Goal: Task Accomplishment & Management: Manage account settings

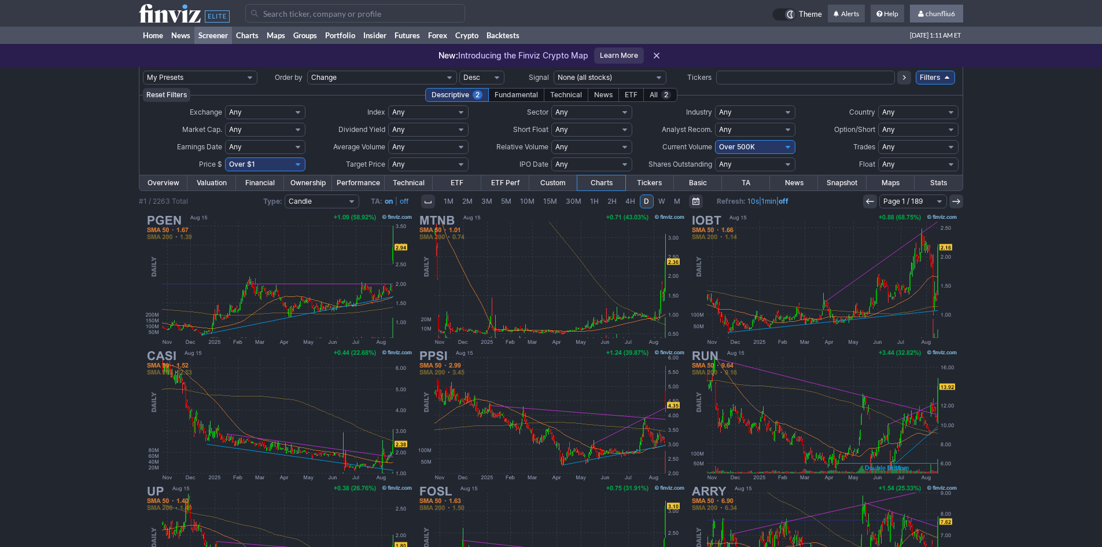
click at [933, 18] on link "chunfliu6" at bounding box center [936, 14] width 53 height 19
click at [906, 83] on link "Sign Out" at bounding box center [930, 85] width 65 height 19
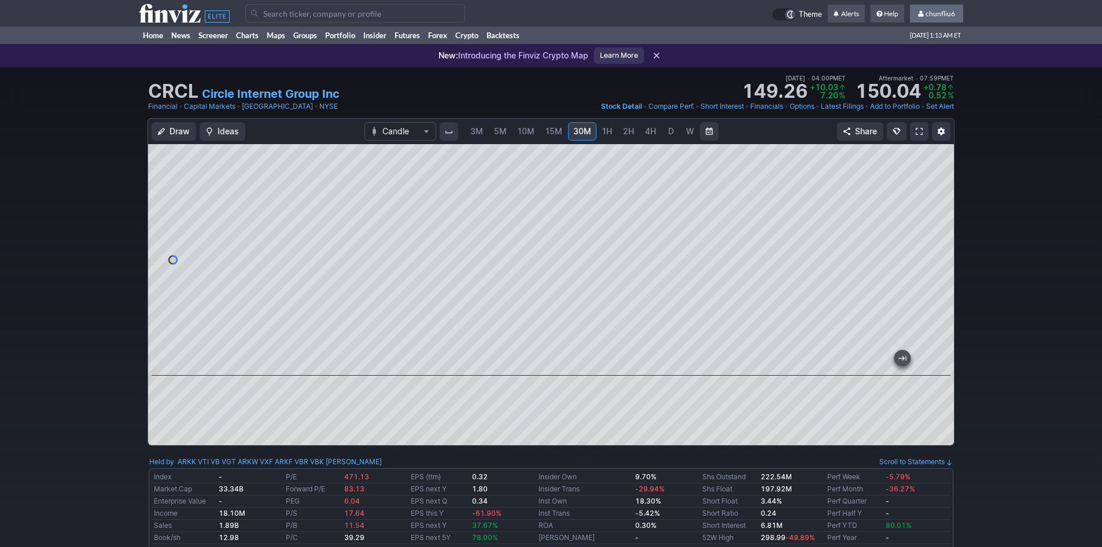
click at [933, 13] on span "chunfliu6" at bounding box center [939, 13] width 29 height 9
click at [915, 83] on link "Sign Out" at bounding box center [930, 85] width 65 height 19
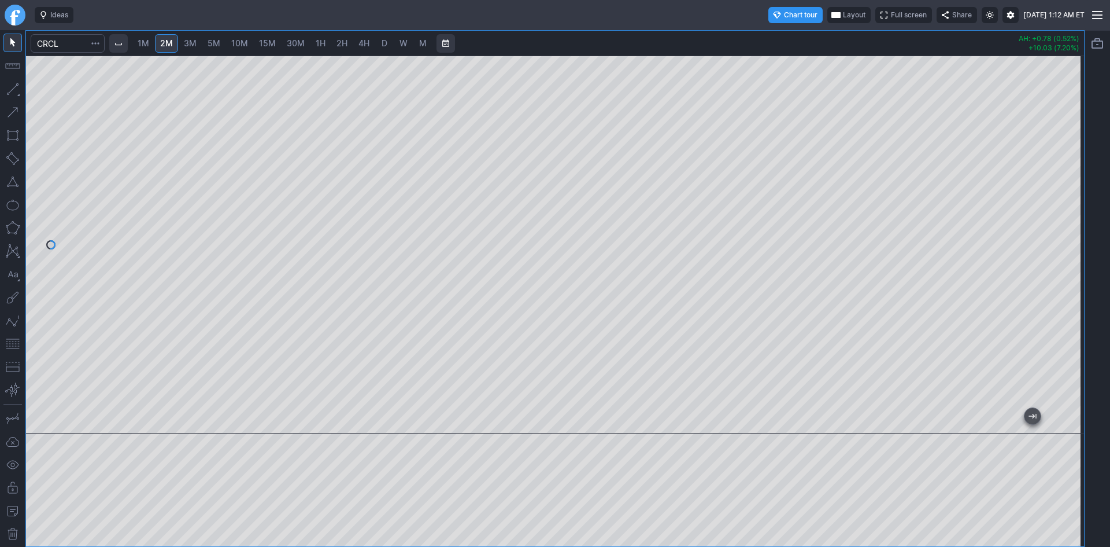
click at [1058, 217] on div at bounding box center [555, 245] width 1058 height 378
drag, startPoint x: 1074, startPoint y: 172, endPoint x: 1065, endPoint y: 227, distance: 55.6
click at [1073, 223] on div at bounding box center [1072, 241] width 24 height 349
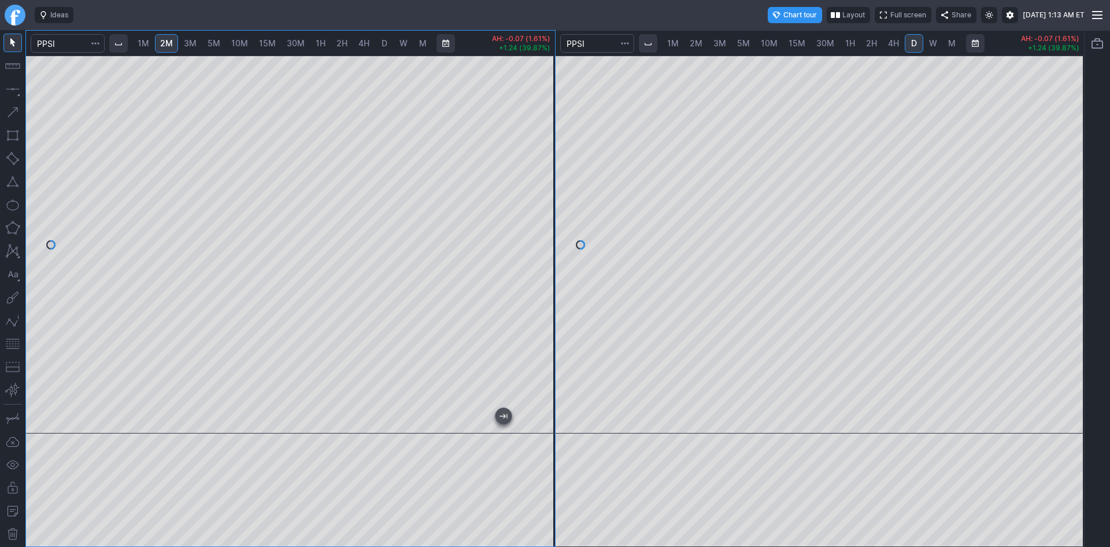
drag, startPoint x: 1065, startPoint y: 119, endPoint x: 1062, endPoint y: 127, distance: 9.3
click at [1065, 125] on div at bounding box center [1072, 241] width 24 height 349
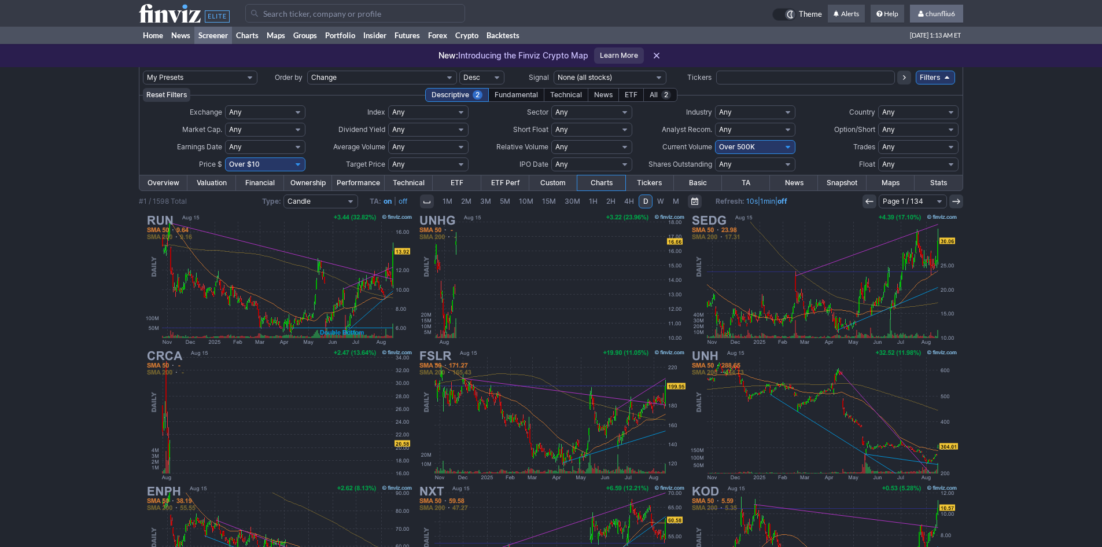
click at [923, 13] on span at bounding box center [922, 13] width 8 height 6
click at [921, 86] on link "Sign Out" at bounding box center [930, 85] width 65 height 19
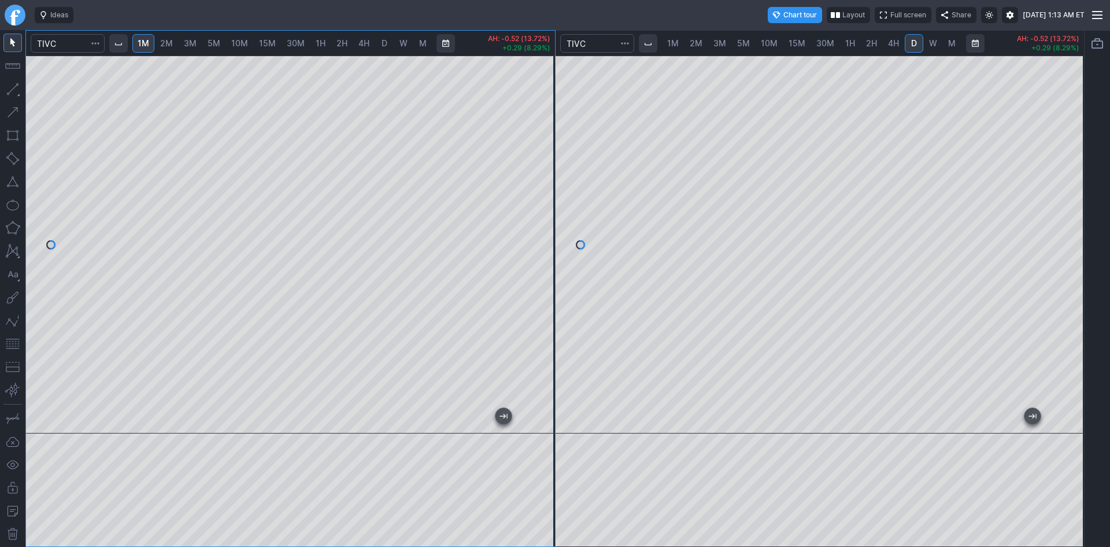
click at [571, 105] on div "1M 2M 3M 5M 10M 15M 30M 1H 2H 4H D W M AH: -0.52 (13.72%) +0.29 (8.29%) 1M 2M 3…" at bounding box center [555, 288] width 1060 height 516
drag, startPoint x: 550, startPoint y: 153, endPoint x: 548, endPoint y: 116, distance: 36.5
click at [548, 116] on div at bounding box center [543, 241] width 24 height 349
click at [586, 127] on div "1M 2M 3M 5M 10M 15M 30M 1H 2H 4H D W M AH: +0.03 (0.23%) +1.09 (9.08%) 1M 2M 3M…" at bounding box center [555, 288] width 1060 height 516
click at [570, 120] on div "1M 2M 3M 5M 10M 15M 30M 1H 2H 4H D W M AH: +0.03 (0.23%) +1.09 (9.08%) 1M 2M 3M…" at bounding box center [555, 288] width 1060 height 516
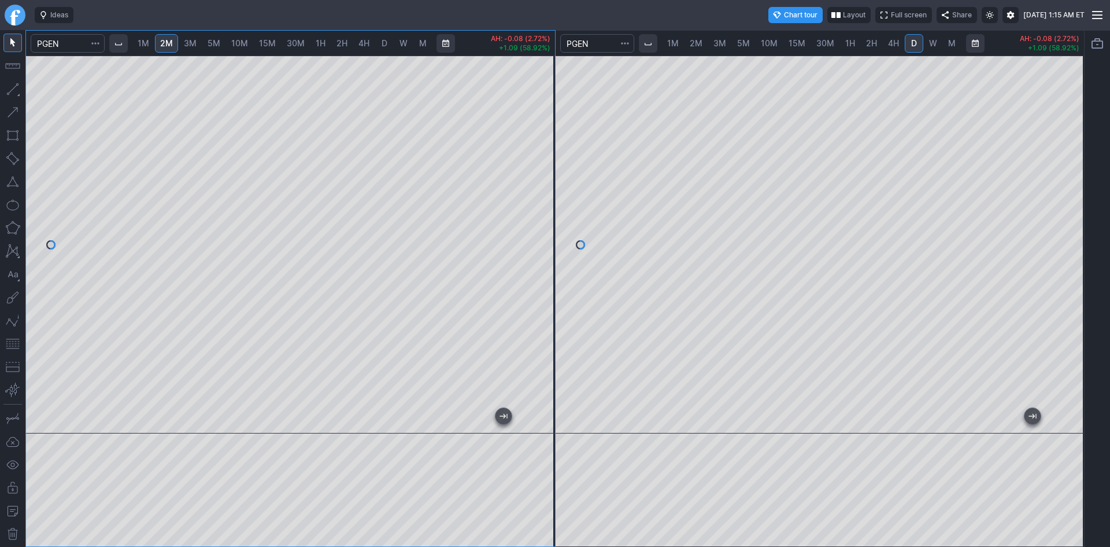
drag, startPoint x: 540, startPoint y: 202, endPoint x: 538, endPoint y: 157, distance: 45.7
click at [541, 157] on div at bounding box center [543, 241] width 24 height 349
drag, startPoint x: 549, startPoint y: 190, endPoint x: 547, endPoint y: 106, distance: 83.9
click at [547, 106] on div at bounding box center [543, 241] width 24 height 349
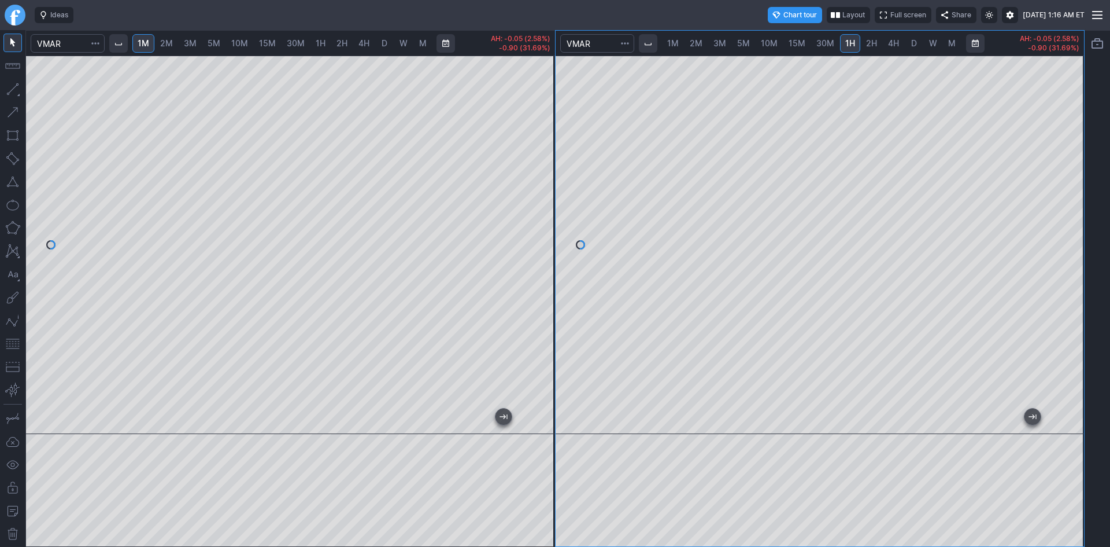
click at [1058, 250] on div at bounding box center [820, 245] width 529 height 378
click at [531, 210] on div "1M 2M 3M 5M 10M 15M 30M 1H 2H 4H D W M AH: -0.05 (2.58%) -0.90 (31.69%) 1M 2M 3…" at bounding box center [555, 288] width 1060 height 516
